Goal: Task Accomplishment & Management: Manage account settings

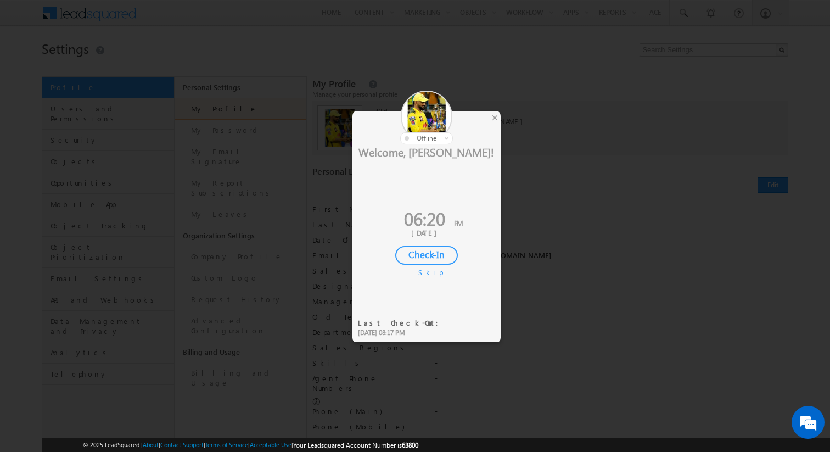
click at [430, 269] on div "Skip" at bounding box center [426, 272] width 16 height 10
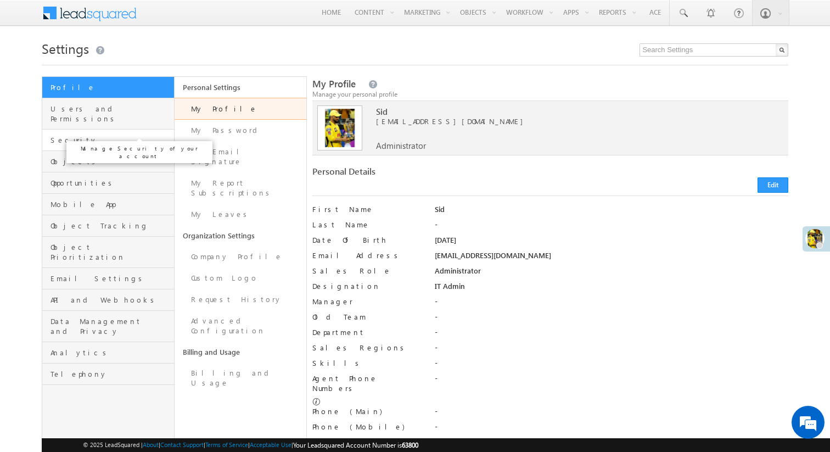
click at [124, 135] on span "Security" at bounding box center [111, 140] width 121 height 10
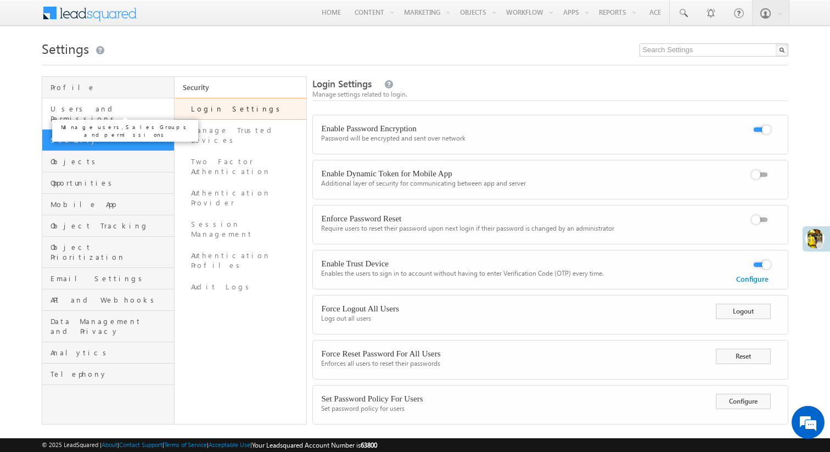
click at [124, 111] on span "Users and Permissions" at bounding box center [111, 114] width 121 height 20
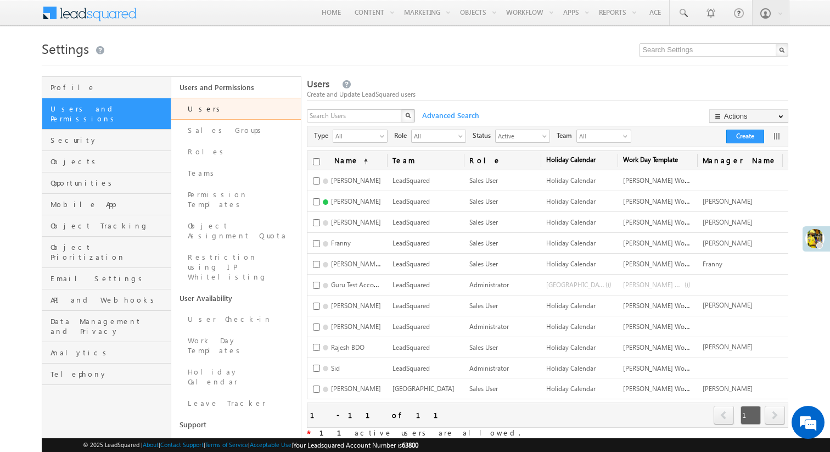
click at [446, 54] on h1 "Settings" at bounding box center [415, 47] width 747 height 21
click at [115, 156] on span "Objects" at bounding box center [110, 161] width 118 height 10
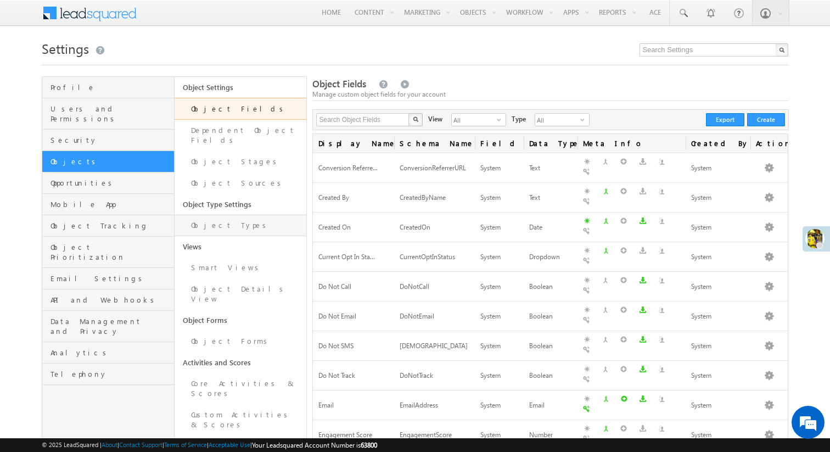
click at [230, 215] on link "Object Types" at bounding box center [241, 225] width 132 height 21
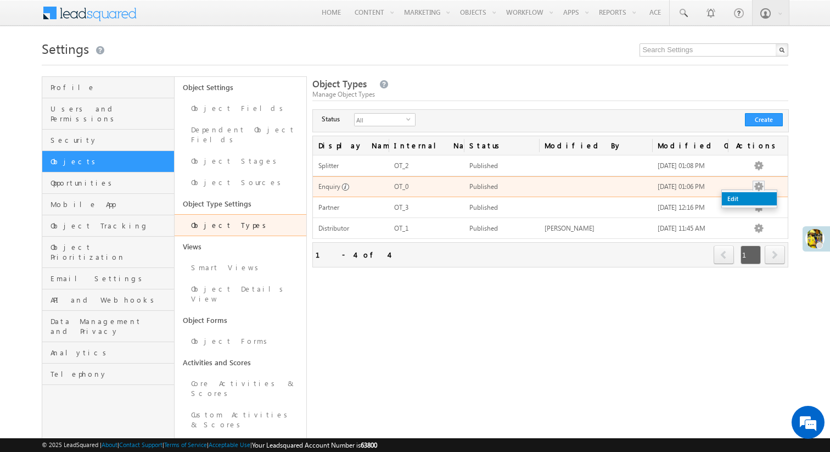
click at [753, 199] on link "Edit" at bounding box center [749, 198] width 55 height 13
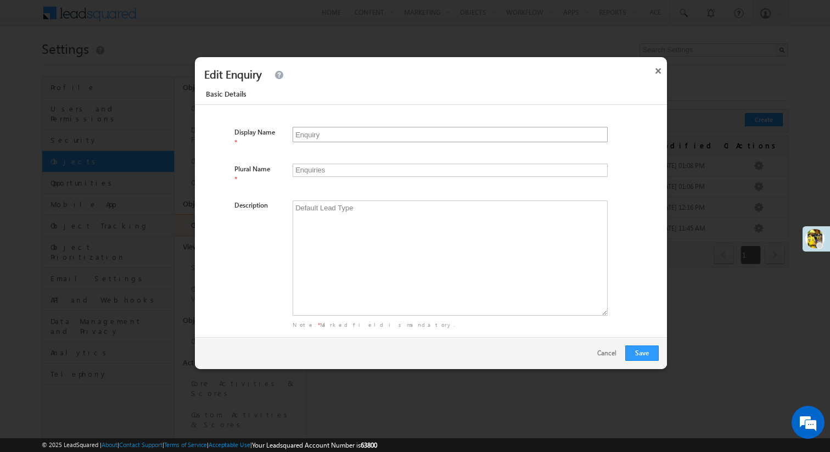
click at [355, 135] on input "Enquiry" at bounding box center [450, 134] width 315 height 15
type input "L"
type input "Ls"
type input "Le"
type input "Les"
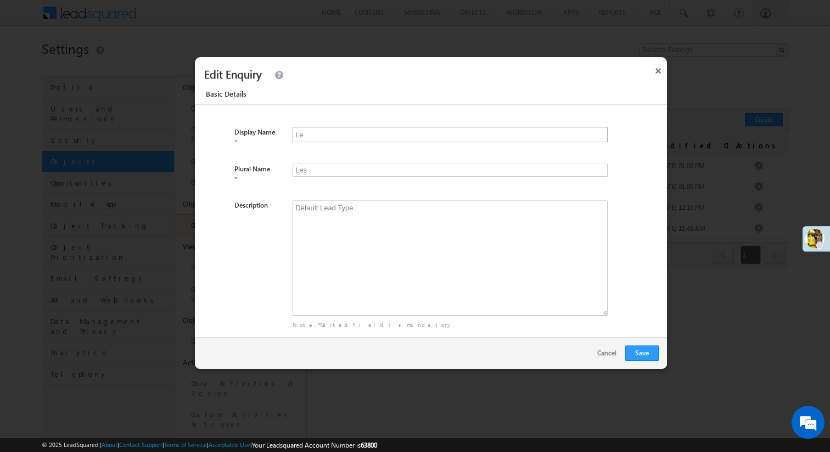
type input "Lea"
type input "Leas"
type input "Lead"
type input "Leads"
type input "Lead"
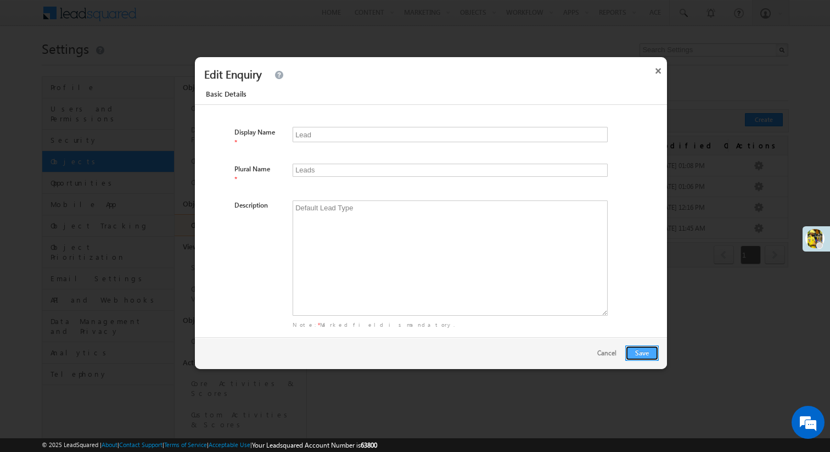
click at [641, 352] on button "Save" at bounding box center [641, 352] width 33 height 15
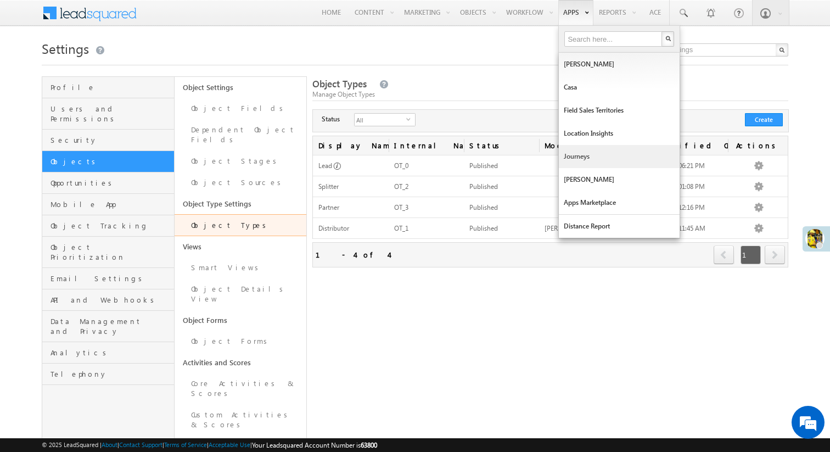
click at [580, 153] on link "Journeys" at bounding box center [619, 156] width 121 height 23
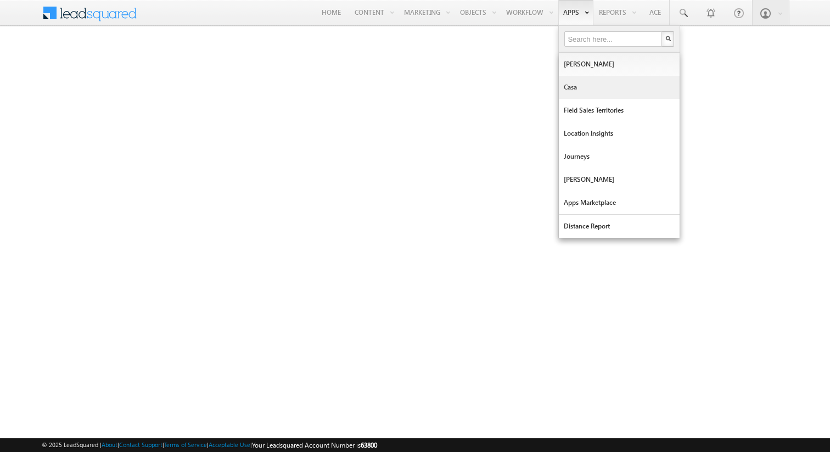
click at [585, 79] on link "Casa" at bounding box center [619, 87] width 121 height 23
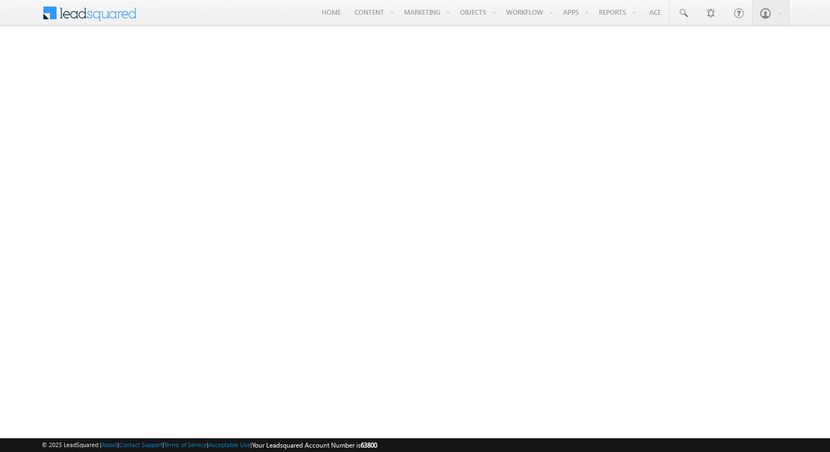
click at [76, 15] on span at bounding box center [97, 11] width 80 height 19
